Goal: Information Seeking & Learning: Find specific page/section

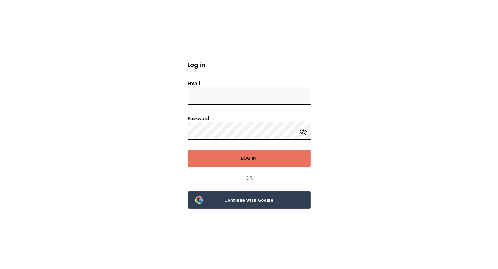
click at [247, 200] on span "Continue with Google" at bounding box center [253, 200] width 100 height 9
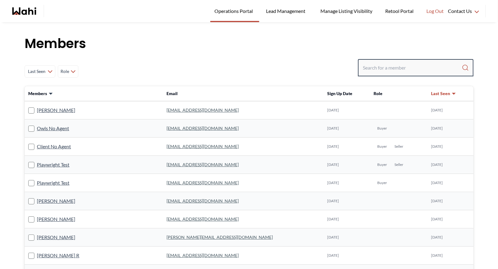
click at [380, 71] on input "Search input" at bounding box center [412, 67] width 99 height 11
type input "ryckman"
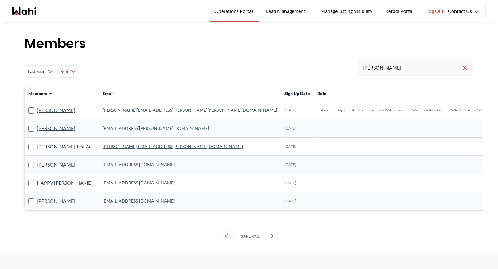
click at [129, 109] on link "michelle.williams@wahi.com" at bounding box center [190, 109] width 175 height 5
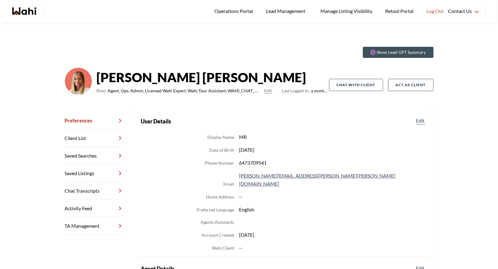
click at [93, 184] on link "Chat Transcripts" at bounding box center [94, 191] width 59 height 18
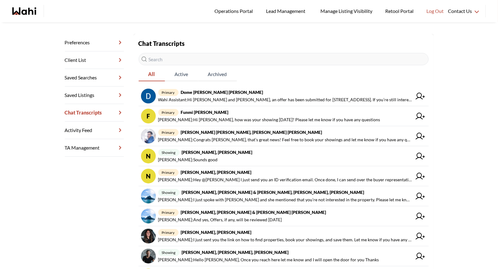
scroll to position [78, 0]
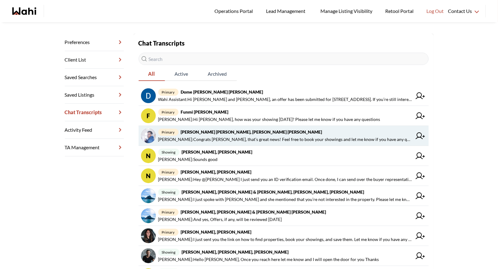
click at [216, 136] on span "Behnam Fazili : Congrats Mohammed, that’s great news! Feel free to book your sh…" at bounding box center [285, 139] width 254 height 7
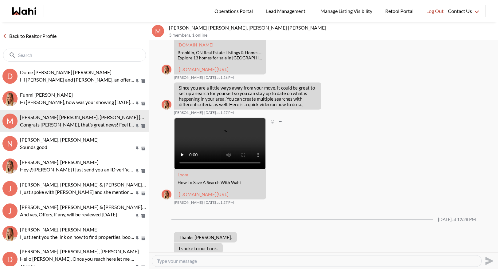
scroll to position [364, 0]
click at [39, 32] on link "Back to Realtor Profile" at bounding box center [29, 36] width 59 height 8
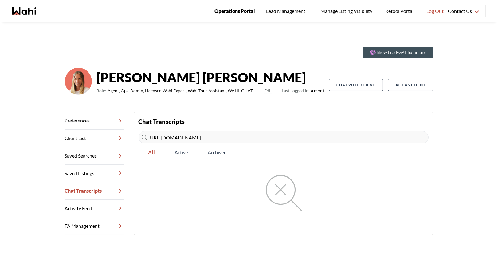
type input "https://admin.prod.wahi.com/"
click at [229, 13] on span "Operations Portal" at bounding box center [235, 11] width 41 height 8
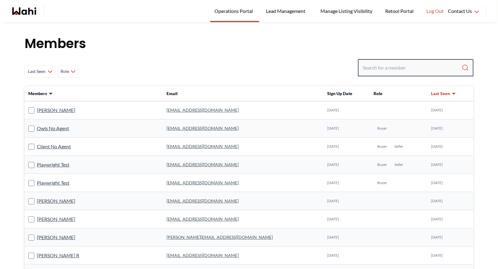
click at [374, 67] on input "Search input" at bounding box center [412, 67] width 99 height 11
type input "faraz"
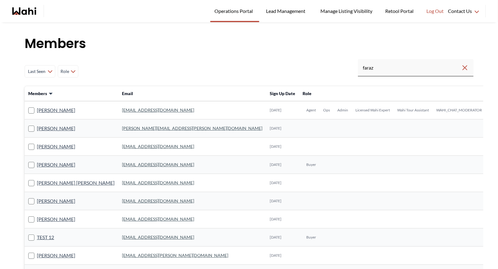
click at [125, 106] on td "faraz.azam@wahi.com" at bounding box center [192, 110] width 148 height 18
click at [124, 109] on link "faraz.azam@wahi.com" at bounding box center [158, 109] width 72 height 5
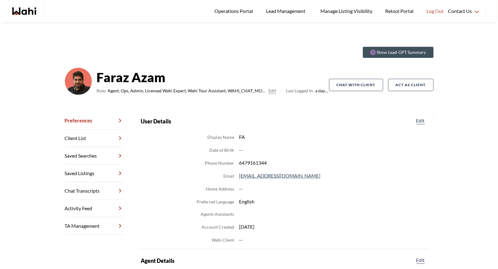
click at [94, 205] on link "Activity Feed" at bounding box center [94, 209] width 59 height 18
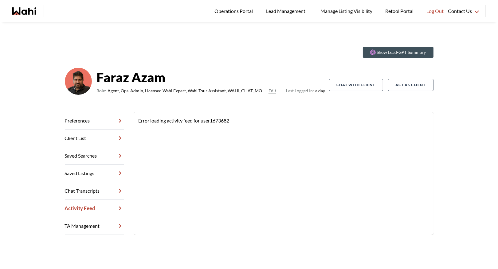
click at [96, 188] on link "Chat Transcripts" at bounding box center [94, 191] width 59 height 18
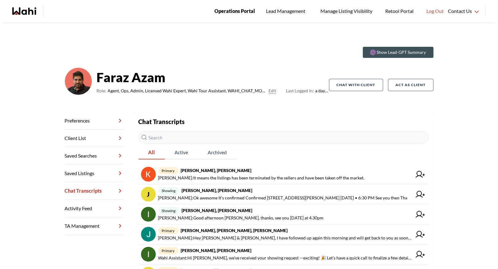
click at [230, 12] on span "Operations Portal" at bounding box center [235, 11] width 41 height 8
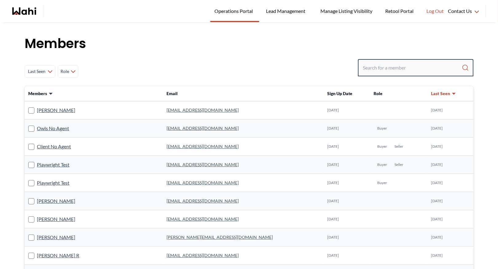
click at [371, 68] on input "Search input" at bounding box center [412, 67] width 99 height 11
type input "behnam"
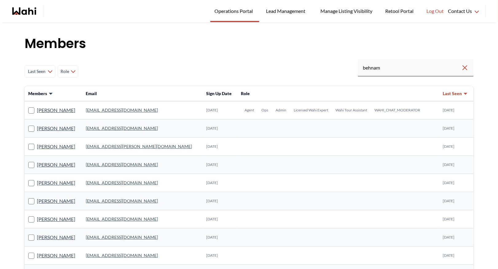
click at [127, 106] on td "behnam.fazili@wahi.com" at bounding box center [142, 110] width 121 height 18
click at [126, 110] on link "behnam.fazili@wahi.com" at bounding box center [122, 109] width 72 height 5
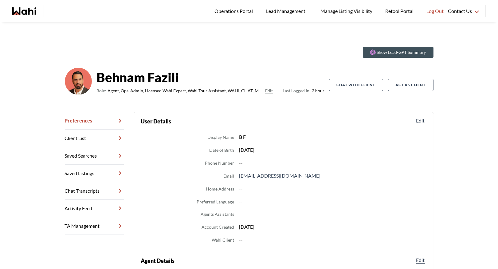
click at [90, 192] on link "Chat Transcripts" at bounding box center [94, 191] width 59 height 18
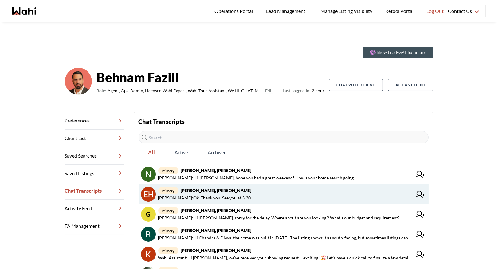
click at [196, 193] on span "primary Erik Alarcon, Behnam" at bounding box center [285, 190] width 254 height 7
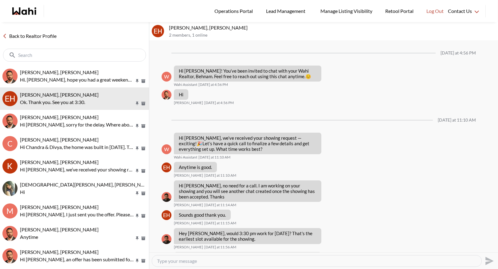
scroll to position [65, 0]
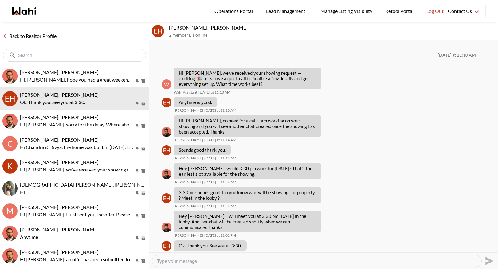
click at [31, 36] on link "Back to Realtor Profile" at bounding box center [29, 36] width 59 height 8
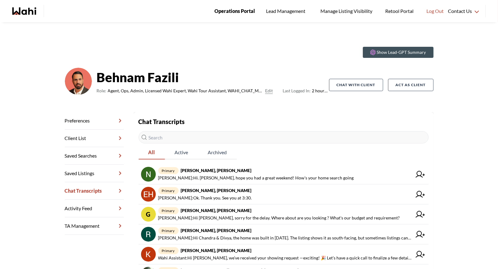
click at [225, 18] on link "Operations Portal" at bounding box center [234, 11] width 49 height 22
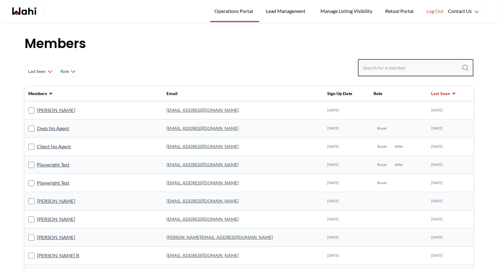
click at [378, 67] on input "Search input" at bounding box center [412, 67] width 99 height 11
type input "[PERSON_NAME]"
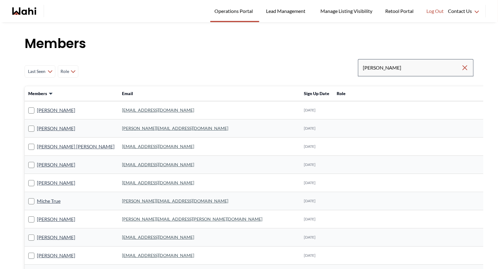
click at [410, 60] on div "[PERSON_NAME]" at bounding box center [416, 67] width 116 height 17
click at [399, 70] on input "[PERSON_NAME]" at bounding box center [412, 67] width 98 height 11
type input "[PERSON_NAME]"
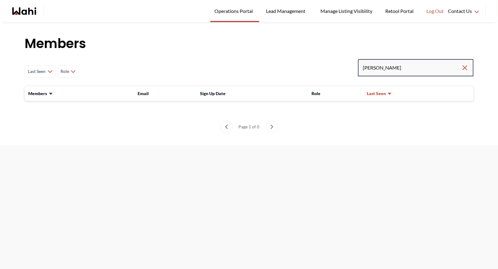
click at [401, 70] on input "[PERSON_NAME]" at bounding box center [412, 67] width 98 height 11
click at [383, 66] on input "[PERSON_NAME]" at bounding box center [412, 67] width 98 height 11
type input "[PERSON_NAME]"
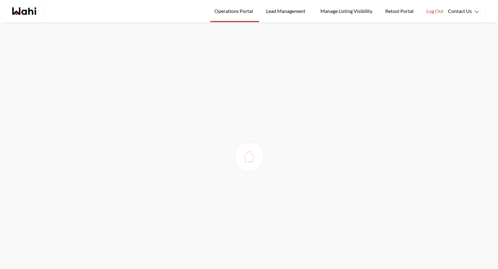
click at [249, 157] on img at bounding box center [249, 156] width 17 height 17
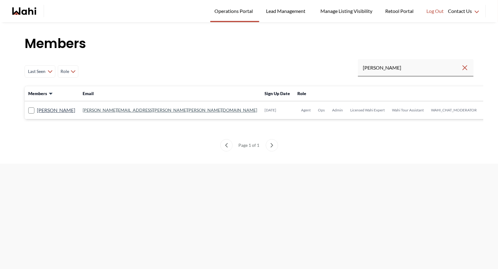
click at [121, 110] on link "[PERSON_NAME][EMAIL_ADDRESS][PERSON_NAME][PERSON_NAME][DOMAIN_NAME]" at bounding box center [170, 109] width 175 height 5
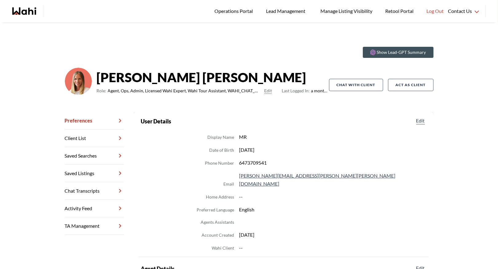
click at [96, 192] on link "Chat Transcripts" at bounding box center [94, 191] width 59 height 18
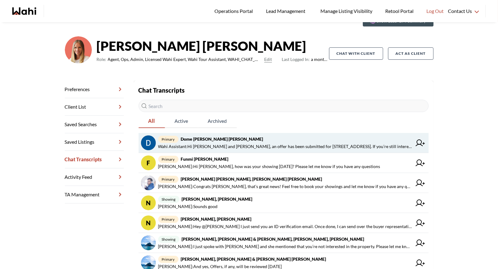
scroll to position [35, 0]
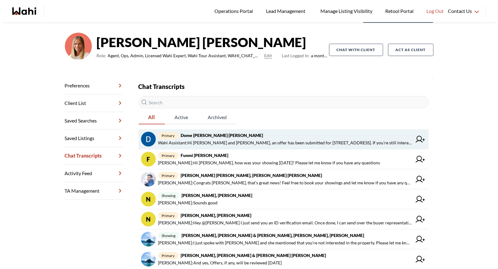
click at [243, 135] on strong "Dome Aquin, Keith Mody, Michelle" at bounding box center [222, 135] width 82 height 5
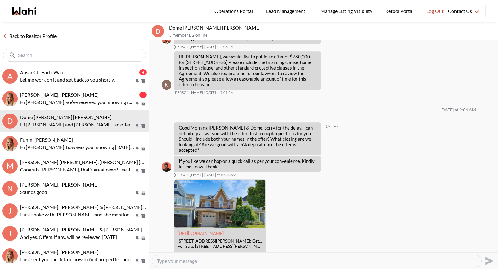
scroll to position [3428, 0]
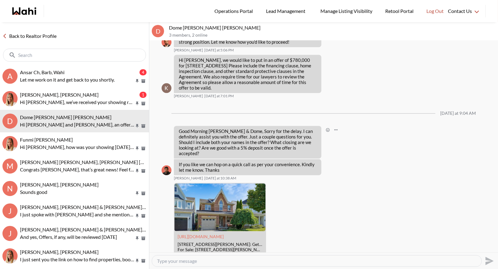
click at [292, 128] on p "Good Morning Keith & Dome, Sorry for the delay. I can definitely assist you wit…" at bounding box center [248, 142] width 138 height 28
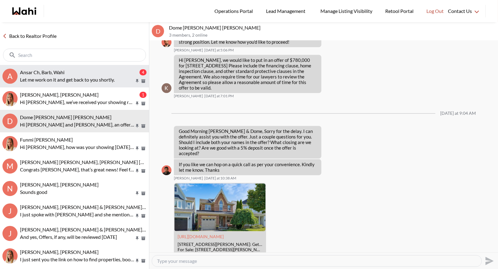
click at [55, 72] on span "Ansar Ch, Barb, Wahi" at bounding box center [42, 72] width 45 height 6
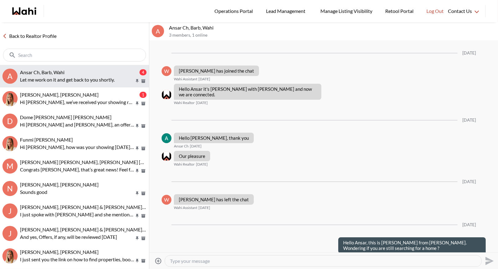
scroll to position [304, 0]
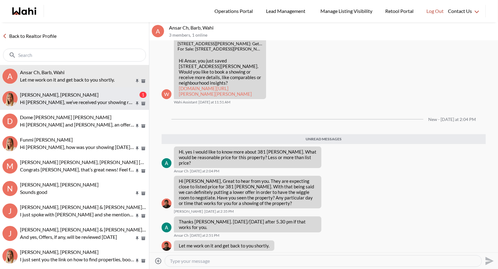
click at [57, 95] on span "Nitesh Goyal, Michelle" at bounding box center [59, 95] width 79 height 6
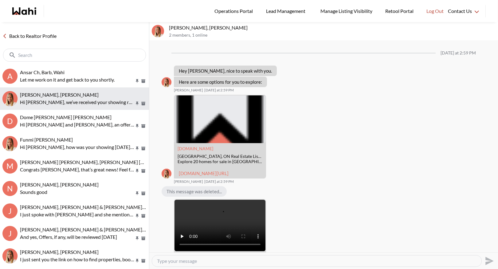
scroll to position [651, 0]
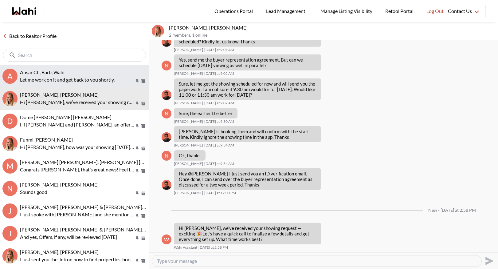
click at [67, 70] on div "Ansar Ch, Barb, Wahi" at bounding box center [83, 72] width 127 height 6
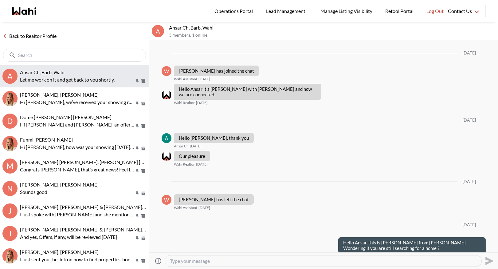
scroll to position [289, 0]
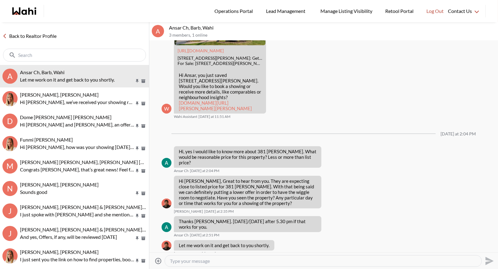
click at [31, 34] on link "Back to Realtor Profile" at bounding box center [29, 36] width 59 height 8
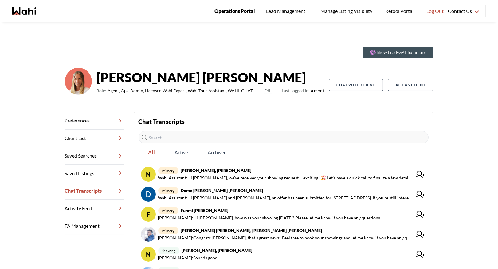
click at [242, 10] on span "Operations Portal" at bounding box center [235, 11] width 41 height 8
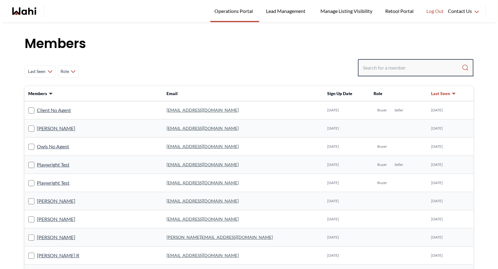
click at [386, 72] on input "Search input" at bounding box center [412, 67] width 99 height 11
